Goal: Information Seeking & Learning: Learn about a topic

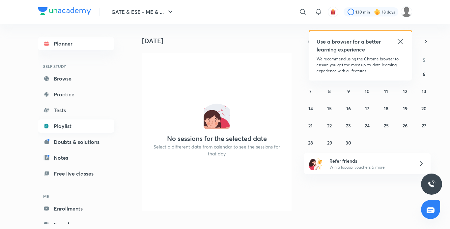
click at [61, 126] on link "Playlist" at bounding box center [76, 125] width 76 height 13
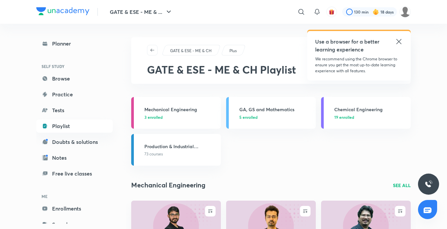
click at [369, 119] on p "19 enrolled" at bounding box center [370, 117] width 73 height 6
click at [359, 106] on h3 "Chemical Engineering" at bounding box center [370, 109] width 73 height 7
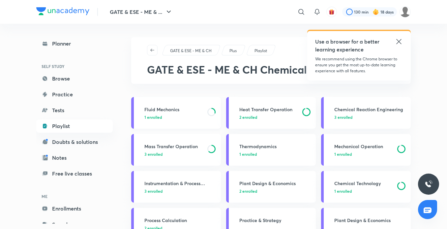
click at [159, 108] on h3 "Fluid Mechanics" at bounding box center [173, 109] width 59 height 7
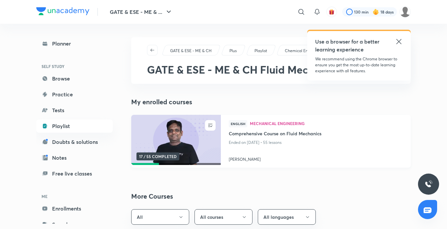
click at [170, 140] on img at bounding box center [175, 139] width 91 height 51
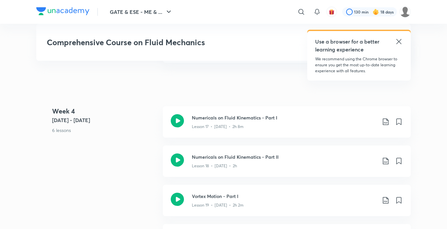
scroll to position [1085, 0]
click at [211, 162] on div "Lesson 18 • [DATE] • 2h" at bounding box center [284, 164] width 185 height 9
click at [211, 163] on p "Lesson 18 • [DATE] • 2h" at bounding box center [214, 166] width 45 height 6
